Goal: Browse casually: Explore the website without a specific task or goal

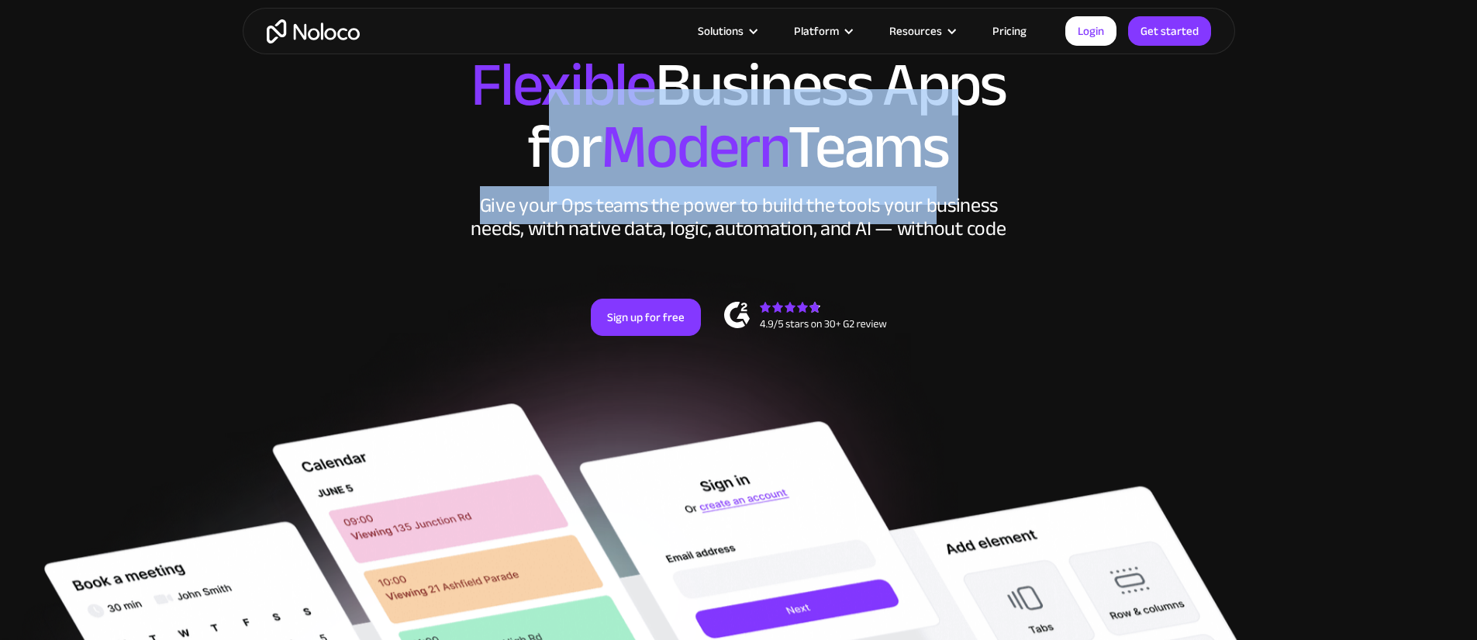
drag, startPoint x: 546, startPoint y: 129, endPoint x: 936, endPoint y: 257, distance: 410.4
click at [936, 257] on div "New: Connect Noloco to Stripe Custom No-Code Business Apps Platform Flexible Bu…" at bounding box center [739, 196] width 992 height 371
click at [936, 240] on div "Give your Ops teams the power to build the tools your business needs, with nati…" at bounding box center [738, 217] width 543 height 47
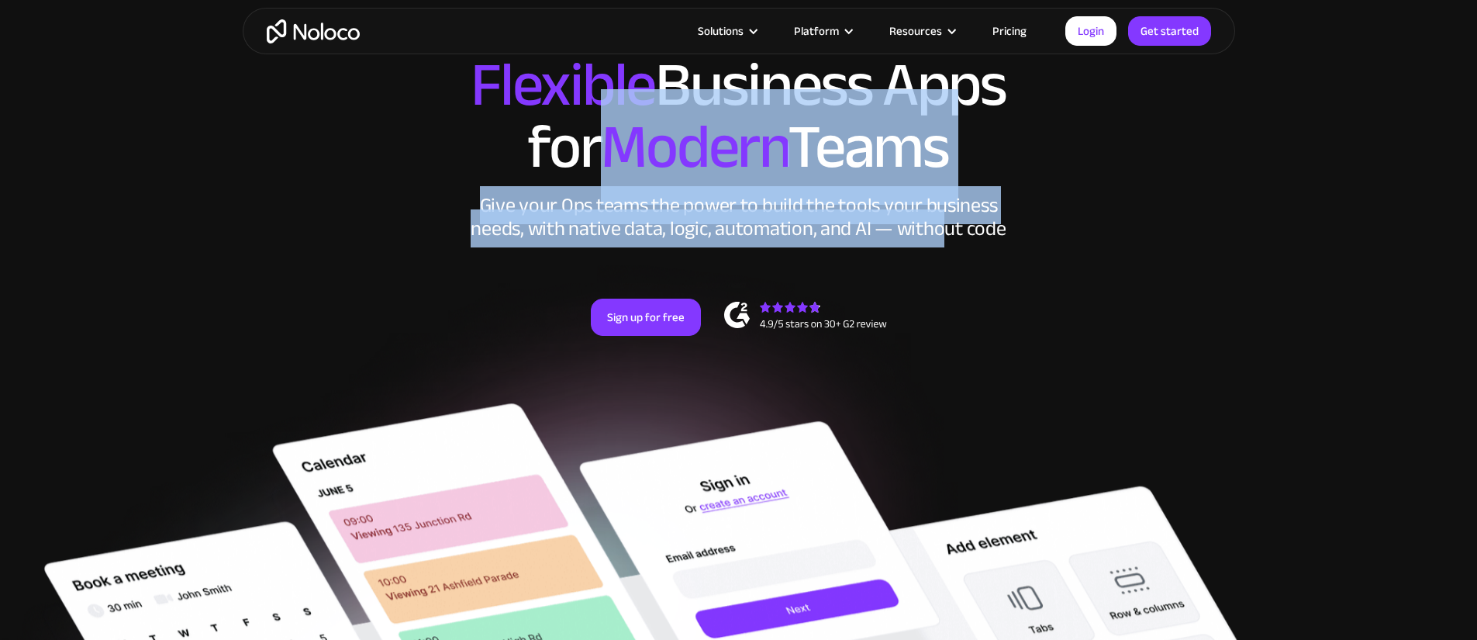
drag, startPoint x: 943, startPoint y: 271, endPoint x: 616, endPoint y: 170, distance: 342.6
click at [616, 170] on div "New: Connect Noloco to Stripe Custom No-Code Business Apps Platform Flexible Bu…" at bounding box center [739, 196] width 992 height 371
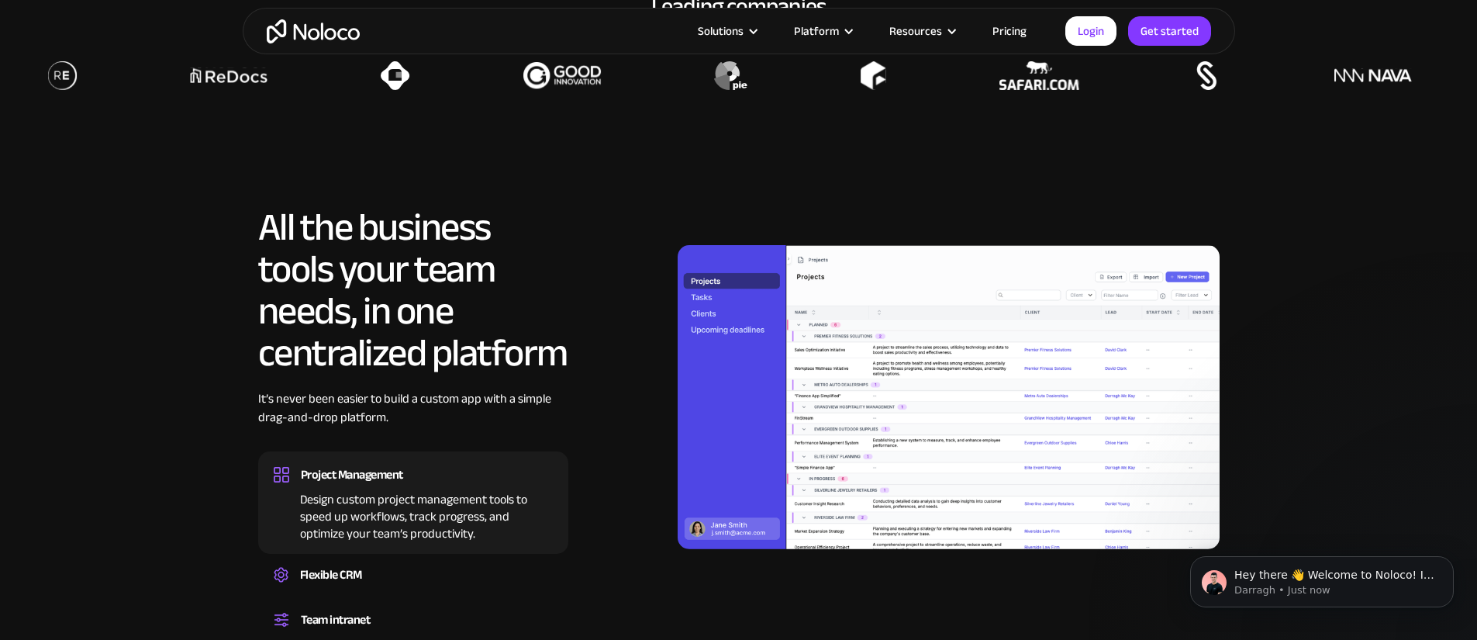
scroll to position [1426, 0]
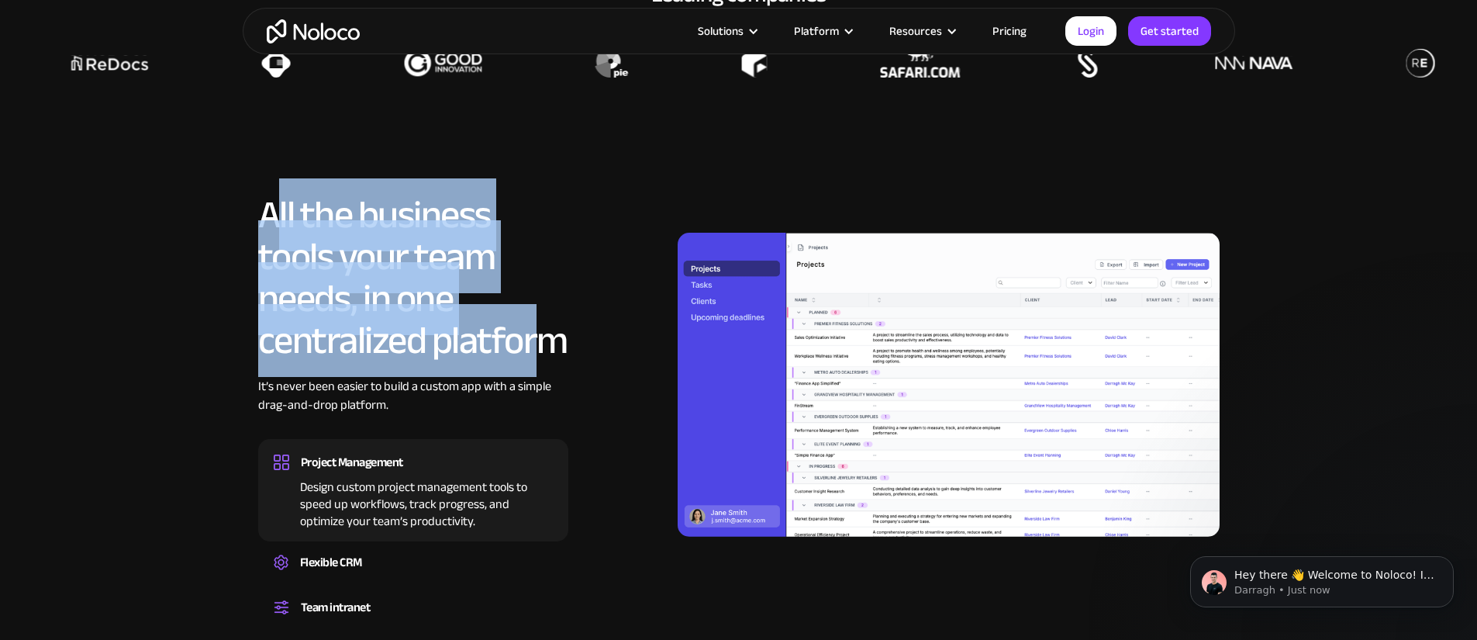
drag, startPoint x: 275, startPoint y: 258, endPoint x: 540, endPoint y: 392, distance: 296.8
click at [540, 361] on h2 "All the business tools your team needs, in one centralized platform" at bounding box center [413, 277] width 310 height 167
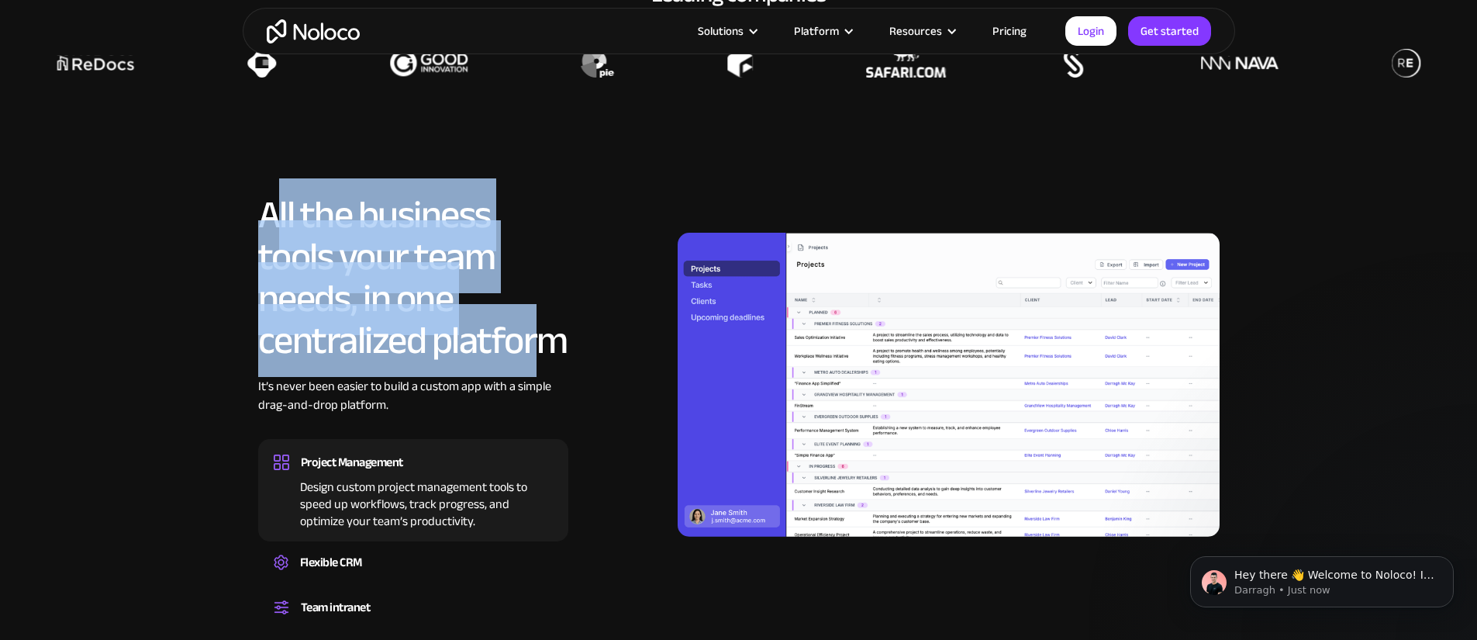
click at [540, 361] on h2 "All the business tools your team needs, in one centralized platform" at bounding box center [413, 277] width 310 height 167
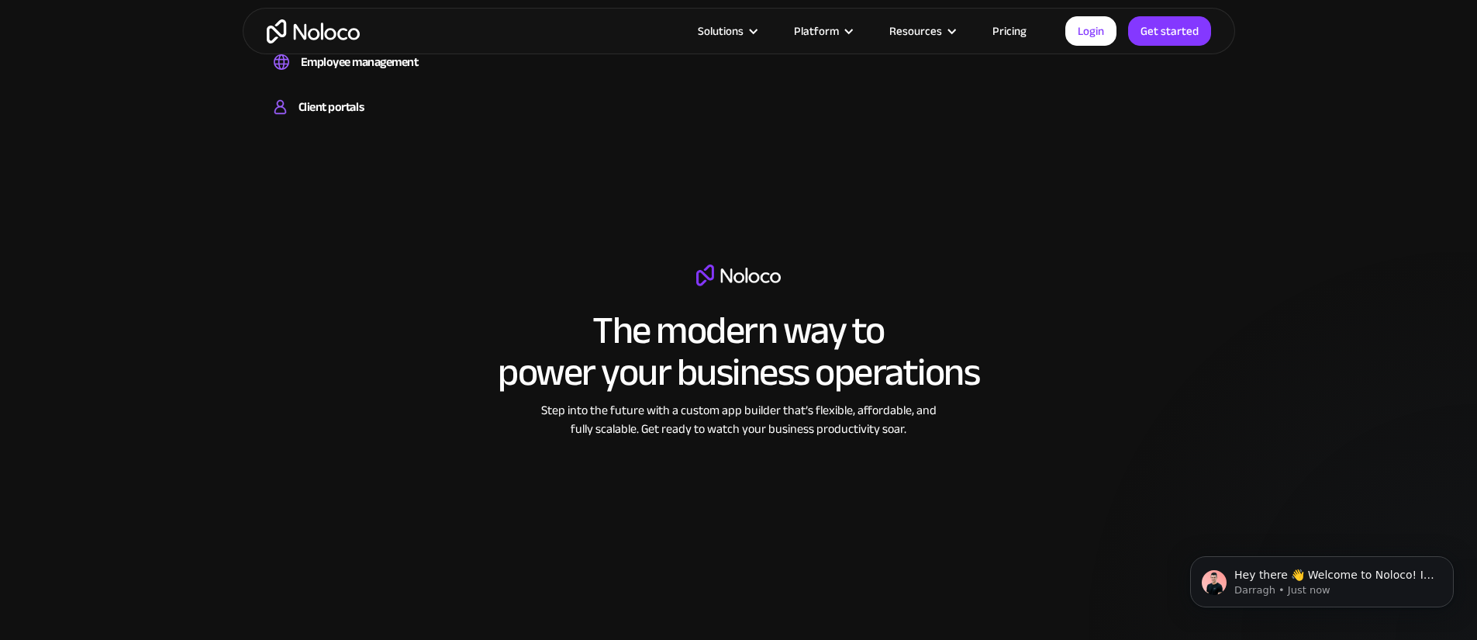
scroll to position [2066, 0]
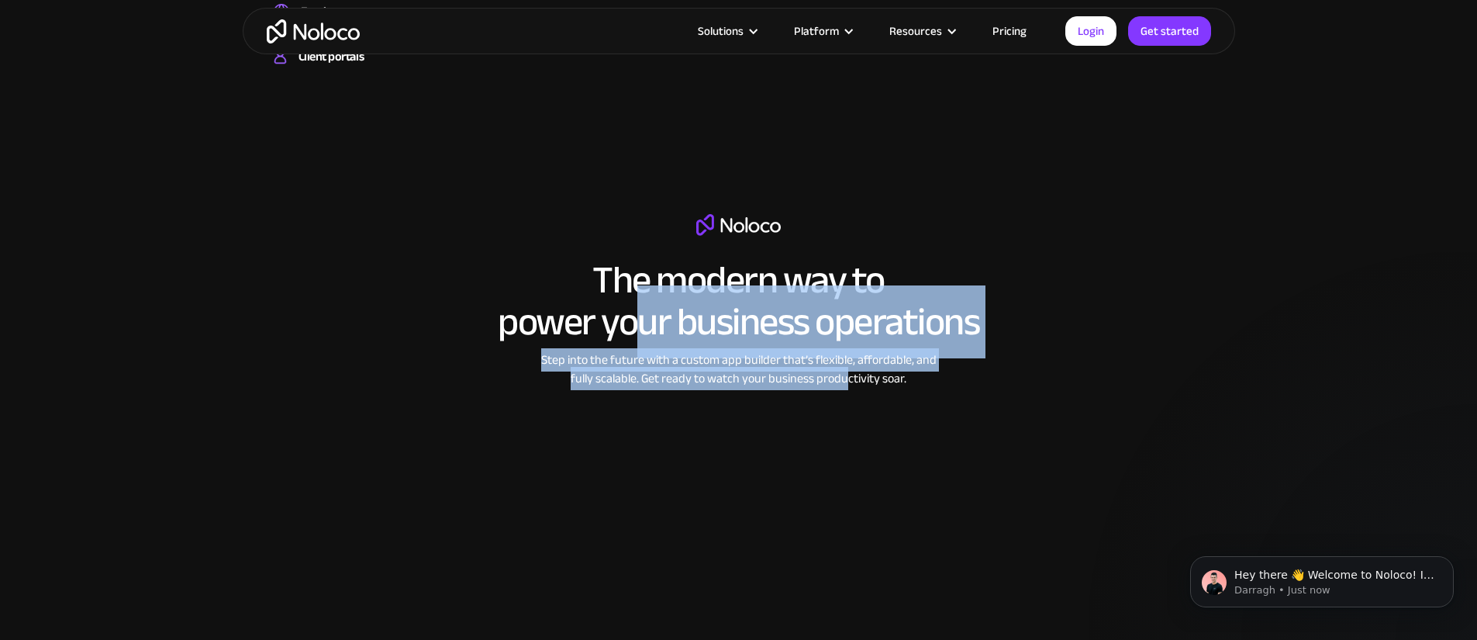
drag, startPoint x: 631, startPoint y: 334, endPoint x: 845, endPoint y: 421, distance: 230.9
click at [845, 421] on div "The modern way to power your business operations Step into the future with a cu…" at bounding box center [739, 434] width 690 height 440
click at [847, 388] on div "Step into the future with a custom app builder that’s flexible, affordable, and…" at bounding box center [738, 368] width 411 height 37
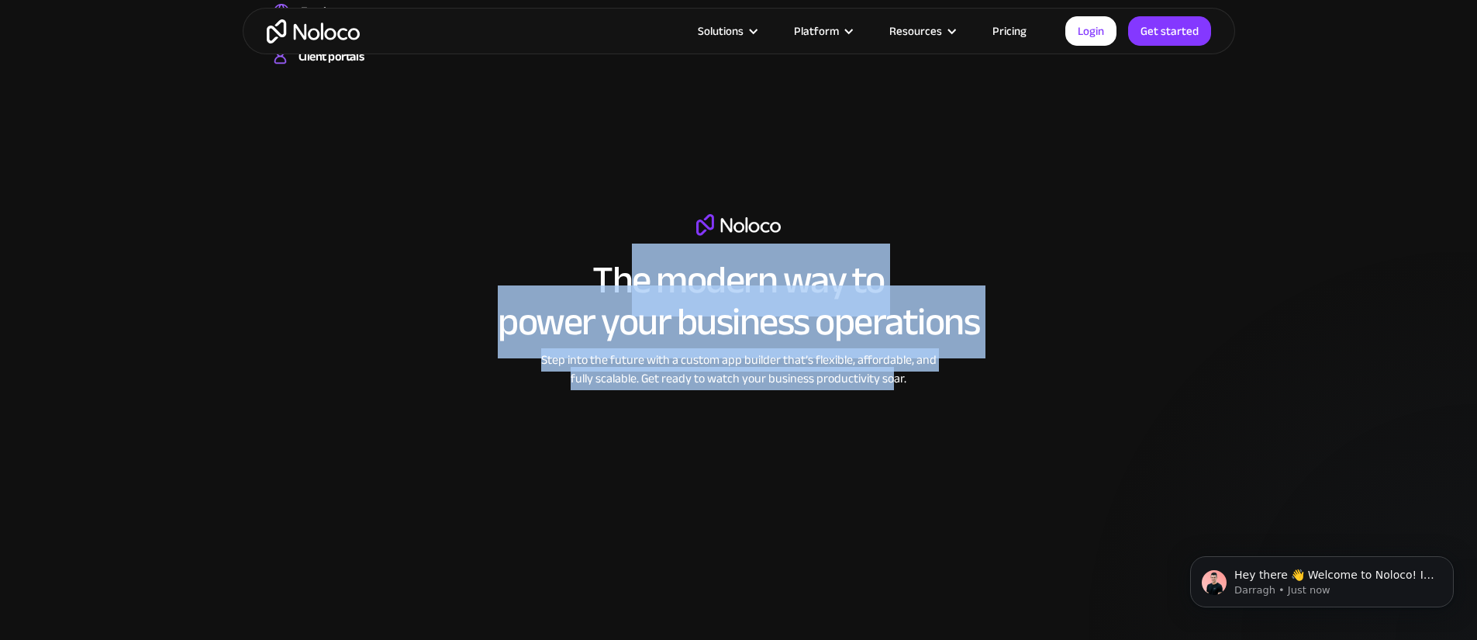
drag, startPoint x: 895, startPoint y: 419, endPoint x: 624, endPoint y: 313, distance: 291.1
click at [624, 313] on div "The modern way to power your business operations Step into the future with a cu…" at bounding box center [739, 434] width 690 height 440
click at [624, 313] on h2 "The modern way to power your business operations" at bounding box center [738, 301] width 481 height 84
drag, startPoint x: 617, startPoint y: 313, endPoint x: 886, endPoint y: 417, distance: 288.4
click at [886, 417] on div "The modern way to power your business operations Step into the future with a cu…" at bounding box center [739, 434] width 690 height 440
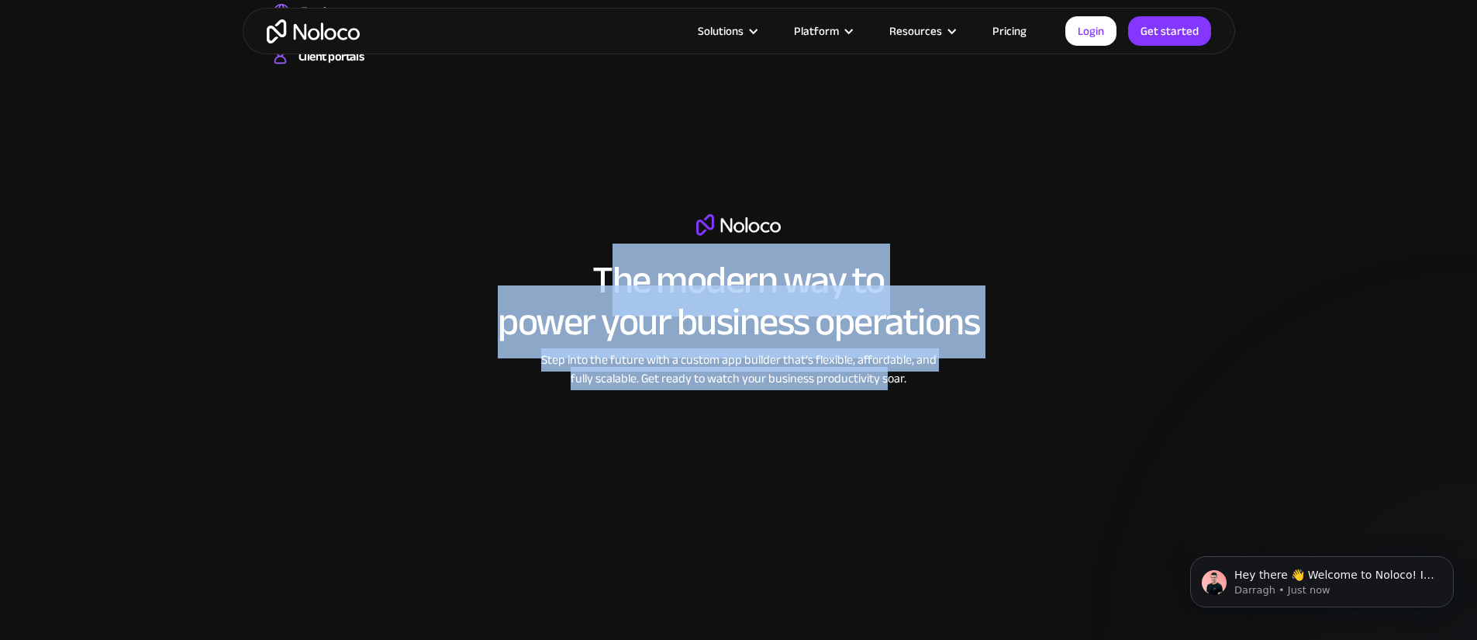
click at [886, 388] on div "Step into the future with a custom app builder that’s flexible, affordable, and…" at bounding box center [738, 368] width 411 height 37
drag, startPoint x: 619, startPoint y: 313, endPoint x: 888, endPoint y: 415, distance: 287.6
click at [888, 415] on div "The modern way to power your business operations Step into the future with a cu…" at bounding box center [739, 434] width 690 height 440
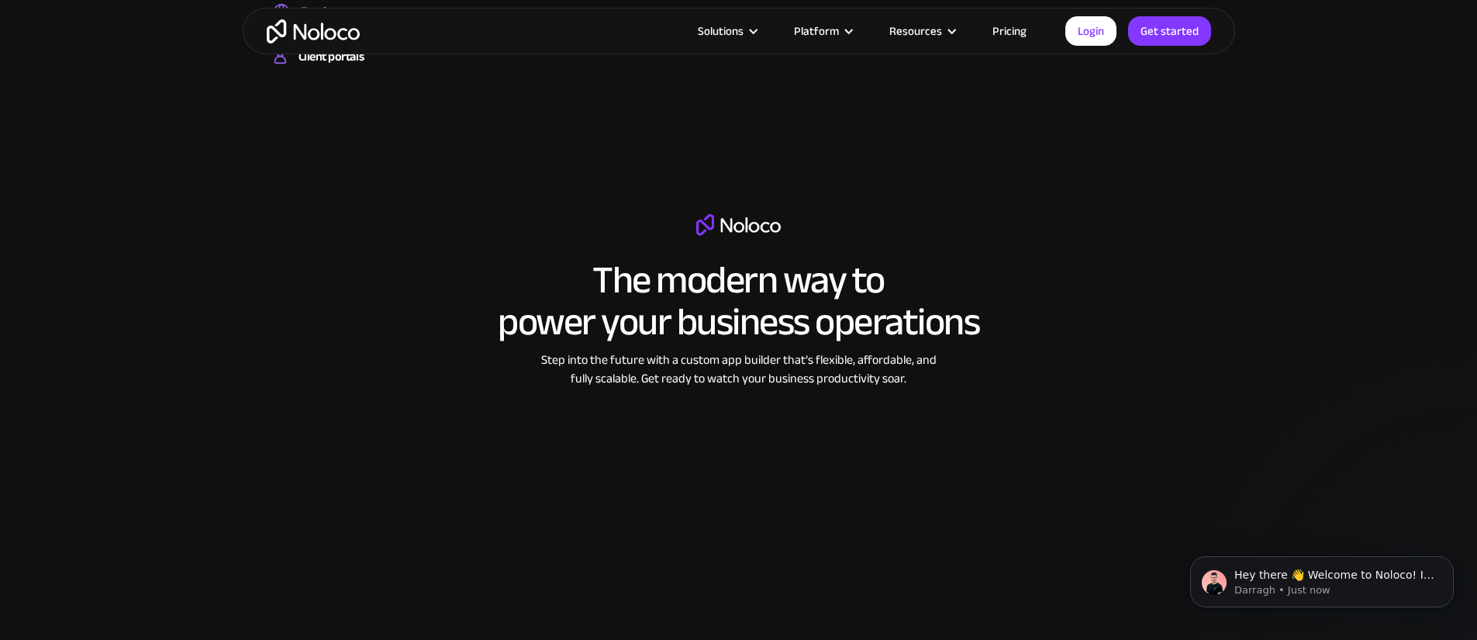
click at [890, 388] on div "Step into the future with a custom app builder that’s flexible, affordable, and…" at bounding box center [738, 368] width 411 height 37
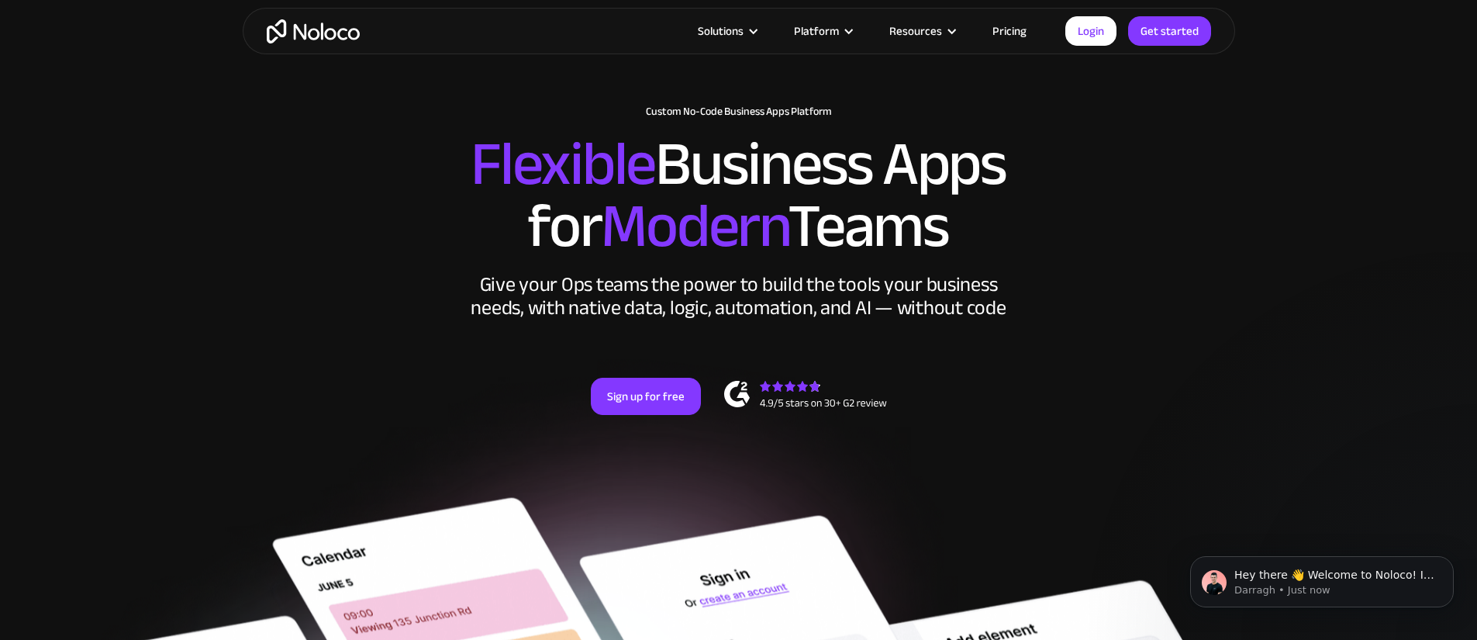
scroll to position [0, 0]
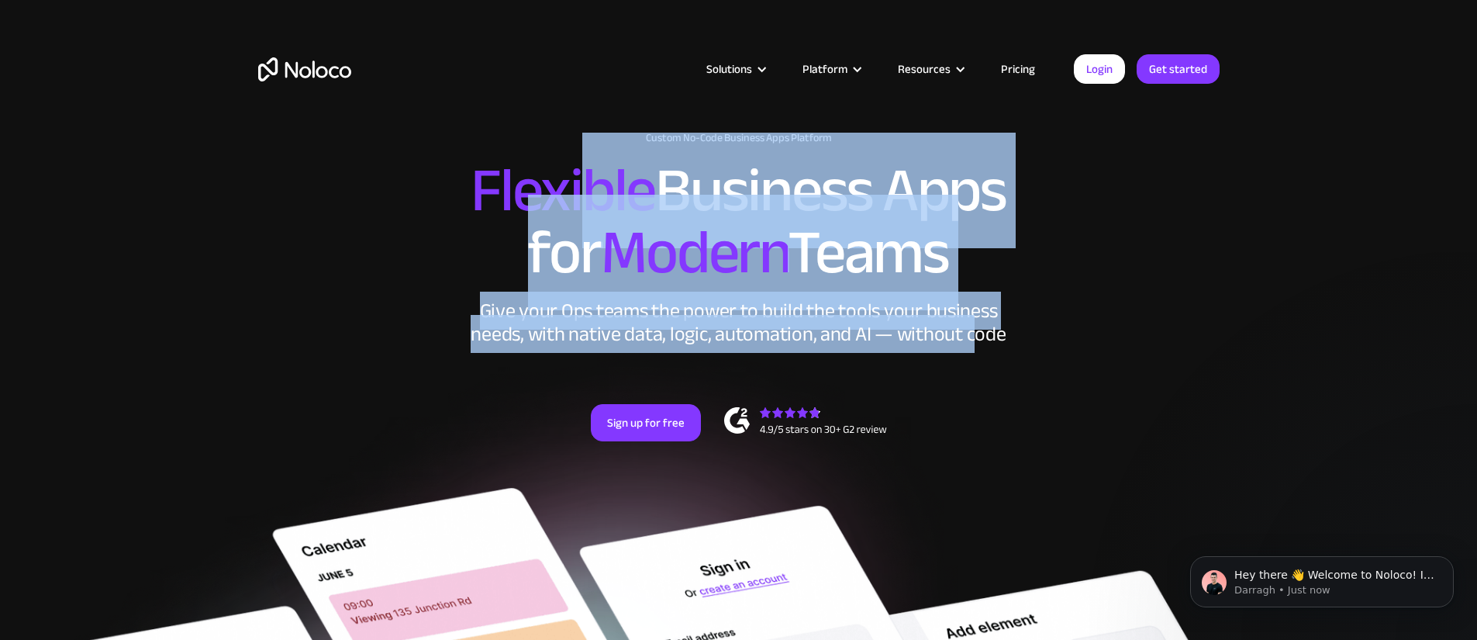
drag, startPoint x: 585, startPoint y: 233, endPoint x: 972, endPoint y: 378, distance: 414.1
click at [972, 378] on div "New: Connect Noloco to Stripe Custom No-Code Business Apps Platform Flexible Bu…" at bounding box center [739, 301] width 992 height 371
click at [974, 346] on div "Give your Ops teams the power to build the tools your business needs, with nati…" at bounding box center [738, 322] width 543 height 47
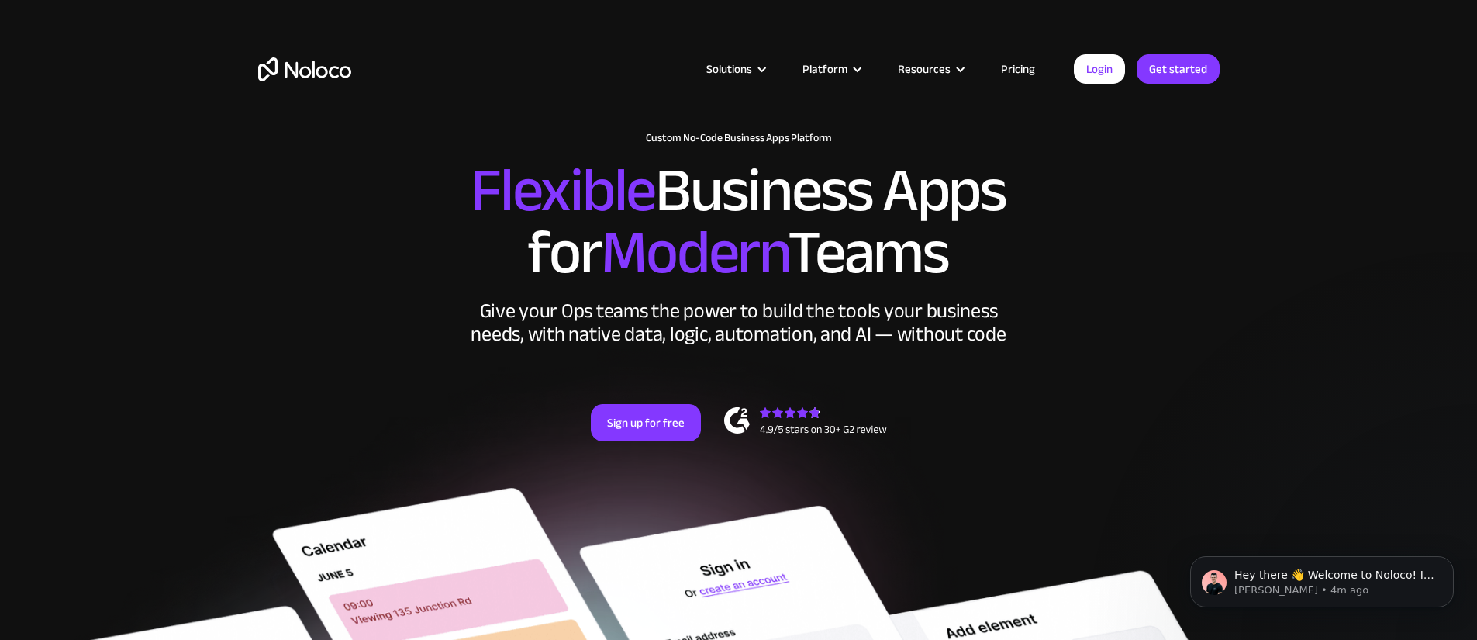
click at [657, 298] on span "Modern" at bounding box center [694, 253] width 187 height 116
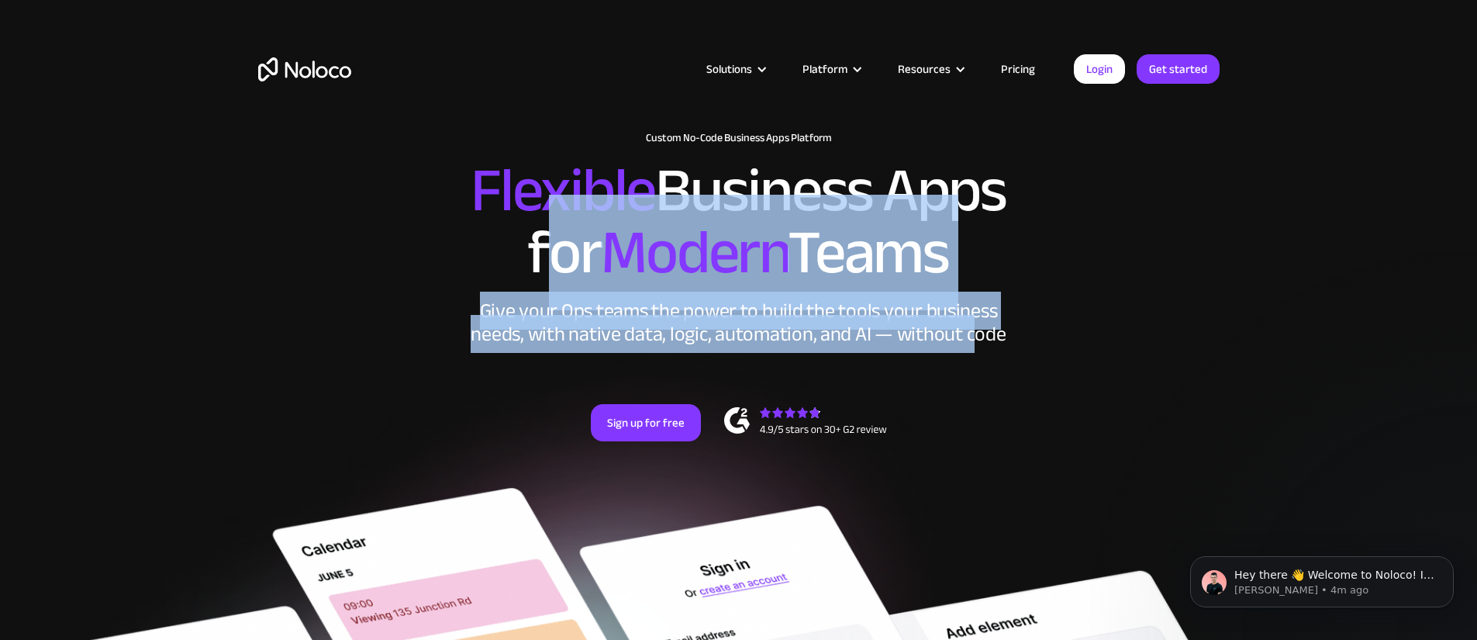
drag, startPoint x: 542, startPoint y: 241, endPoint x: 972, endPoint y: 386, distance: 454.0
click at [972, 386] on div "New: Connect Noloco to Stripe Custom No-Code Business Apps Platform Flexible Bu…" at bounding box center [739, 301] width 992 height 371
click at [972, 346] on div "Give your Ops teams the power to build the tools your business needs, with nati…" at bounding box center [738, 322] width 543 height 47
